Goal: Task Accomplishment & Management: Use online tool/utility

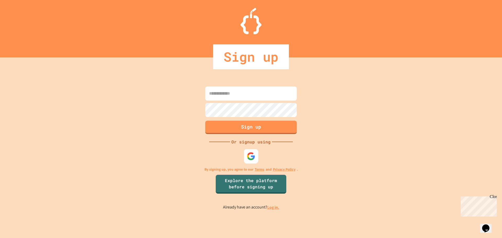
click at [252, 157] on img at bounding box center [251, 156] width 9 height 9
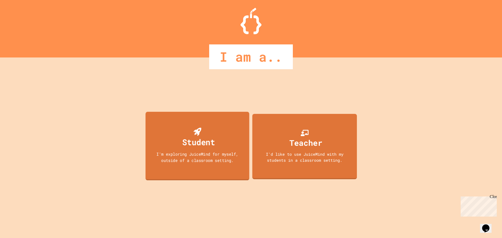
click at [207, 134] on div "Student" at bounding box center [197, 138] width 35 height 21
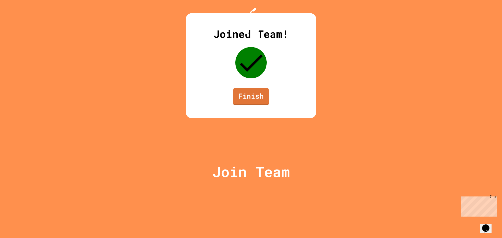
click at [263, 105] on link "Finish" at bounding box center [251, 96] width 36 height 17
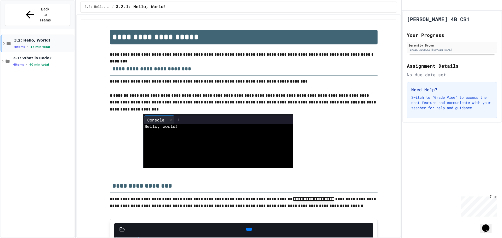
click at [39, 38] on span "3.2: Hello, World!" at bounding box center [43, 40] width 59 height 5
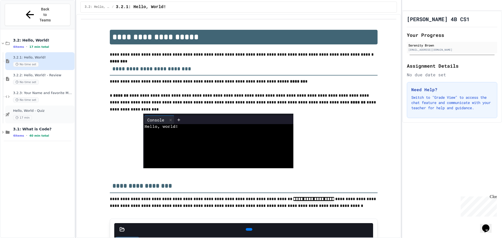
click at [39, 109] on span "Hello, World - Quiz" at bounding box center [43, 111] width 60 height 4
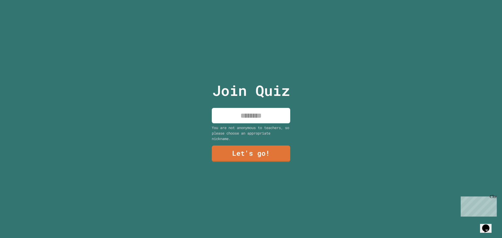
click at [245, 114] on input at bounding box center [251, 115] width 78 height 15
type input "********"
click at [235, 152] on link "Let's go!" at bounding box center [251, 153] width 78 height 17
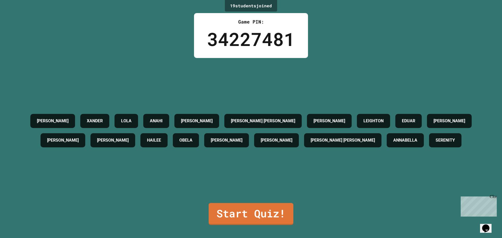
click at [435, 143] on h4 "SERENITY" at bounding box center [444, 140] width 19 height 6
click at [289, 47] on div "34227481" at bounding box center [251, 38] width 88 height 27
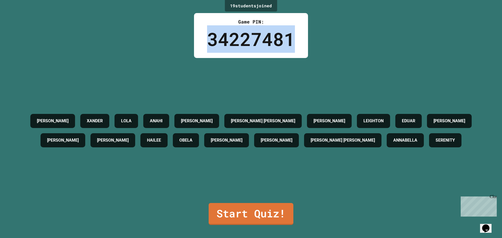
drag, startPoint x: 290, startPoint y: 43, endPoint x: 203, endPoint y: 41, distance: 87.3
click at [203, 41] on div "Game PIN: 34227481" at bounding box center [251, 35] width 114 height 45
copy div "34227481"
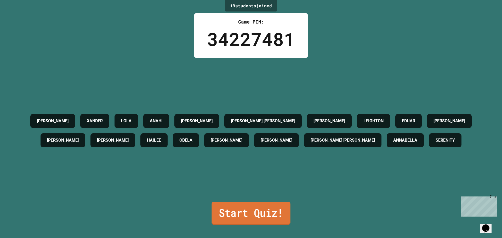
click at [254, 208] on link "Start Quiz!" at bounding box center [250, 213] width 79 height 23
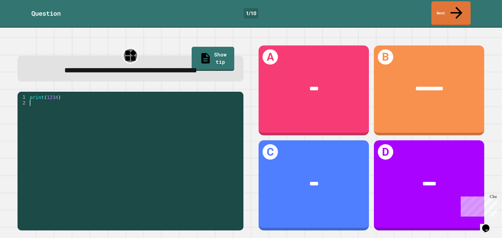
click at [68, 130] on div "print ( 1234 )" at bounding box center [135, 160] width 212 height 132
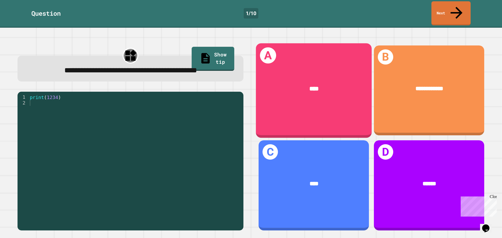
click at [315, 102] on div "A ****" at bounding box center [314, 90] width 116 height 95
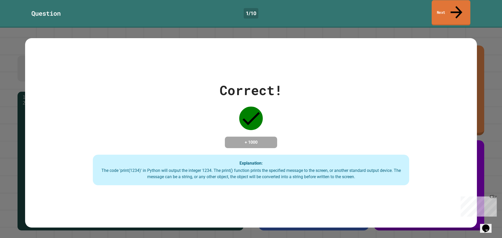
click at [447, 7] on link "Next" at bounding box center [450, 12] width 39 height 25
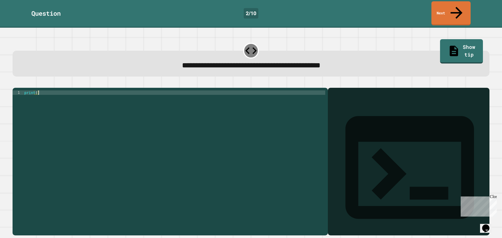
click at [46, 90] on div "print ( )" at bounding box center [174, 161] width 302 height 142
type textarea "**********"
click at [453, 7] on link "Next" at bounding box center [450, 12] width 39 height 25
drag, startPoint x: 78, startPoint y: 88, endPoint x: 81, endPoint y: 84, distance: 4.6
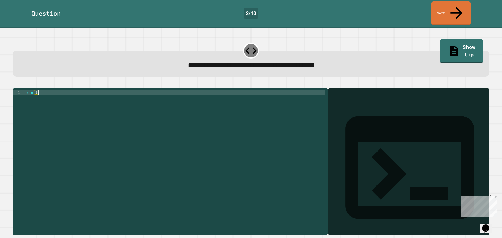
click at [83, 90] on div "print ( )" at bounding box center [174, 161] width 302 height 142
type textarea "**********"
click at [458, 2] on link "Next" at bounding box center [451, 12] width 40 height 25
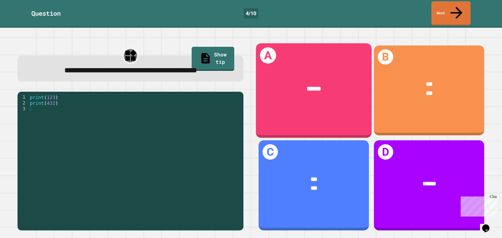
click at [308, 101] on div "A ******" at bounding box center [314, 90] width 116 height 95
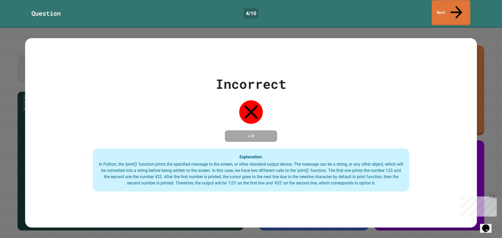
click at [437, 8] on link "Next" at bounding box center [450, 12] width 39 height 25
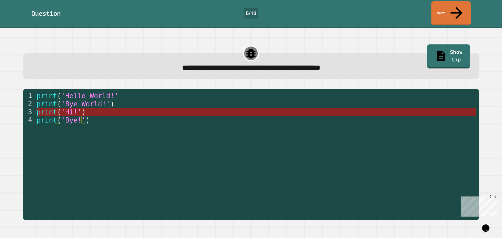
click at [64, 108] on span "'Hi!'" at bounding box center [71, 112] width 20 height 8
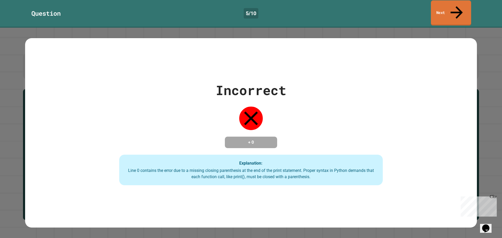
click at [437, 8] on link "Next" at bounding box center [451, 12] width 40 height 25
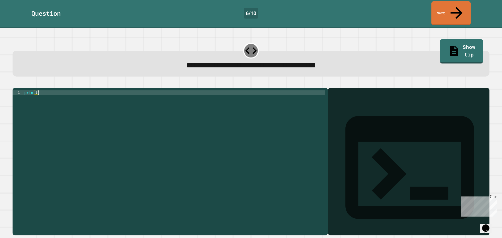
click at [73, 90] on div "print ( )" at bounding box center [174, 161] width 302 height 142
type textarea "**********"
click at [452, 3] on link "Next" at bounding box center [450, 12] width 39 height 25
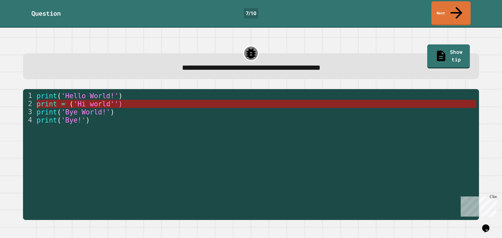
click at [78, 100] on span "'Hi world'')" at bounding box center [97, 104] width 49 height 8
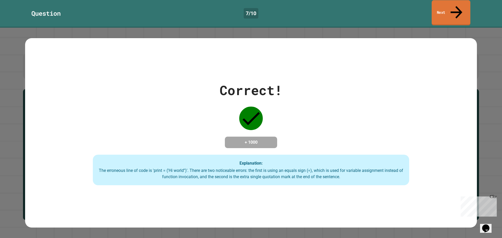
click at [445, 5] on link "Next" at bounding box center [450, 12] width 39 height 25
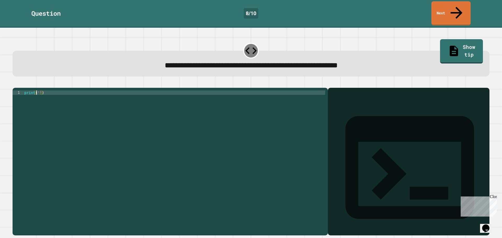
click at [36, 90] on div "print ( '' )" at bounding box center [174, 161] width 302 height 142
click at [37, 90] on div "print ( '' )" at bounding box center [174, 161] width 302 height 142
click at [38, 90] on div "print ( '' )" at bounding box center [174, 161] width 302 height 142
click at [44, 90] on div "print ( 'it' )" at bounding box center [174, 161] width 302 height 142
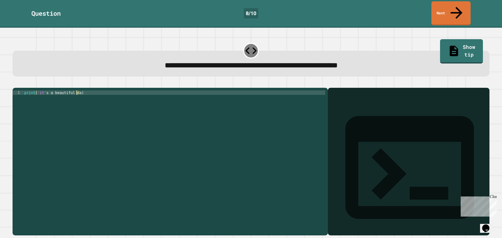
scroll to position [0, 4]
type textarea "**********"
click at [458, 6] on icon at bounding box center [456, 12] width 18 height 19
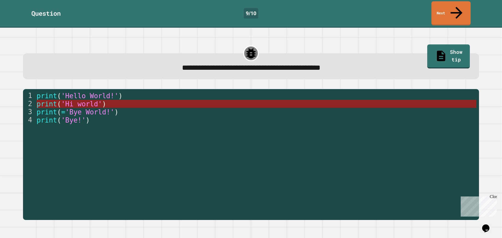
click at [87, 100] on span "'Hi world'" at bounding box center [81, 104] width 41 height 8
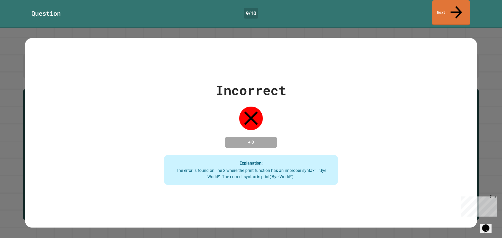
click at [464, 2] on link "Next" at bounding box center [451, 12] width 38 height 25
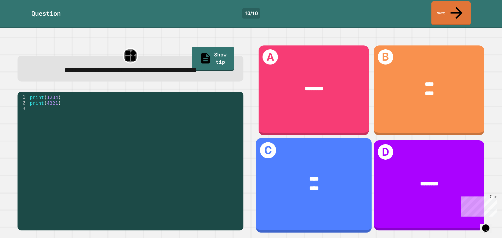
click at [320, 163] on div "**** ****" at bounding box center [314, 184] width 116 height 43
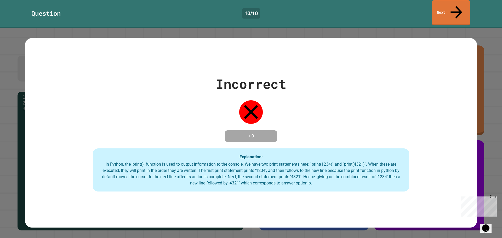
click at [451, 6] on link "Next" at bounding box center [451, 12] width 38 height 25
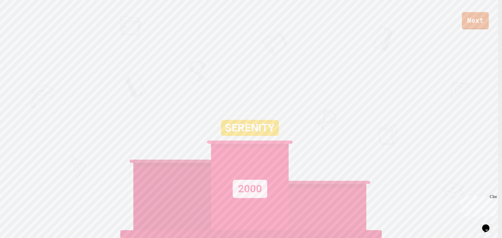
click at [468, 21] on link "Next" at bounding box center [475, 20] width 27 height 17
